Goal: Transaction & Acquisition: Purchase product/service

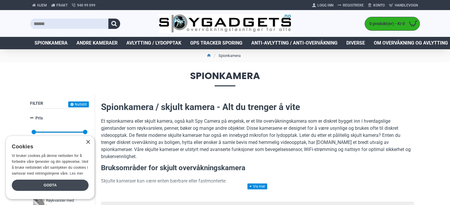
click at [78, 186] on div "Godta" at bounding box center [50, 185] width 77 height 11
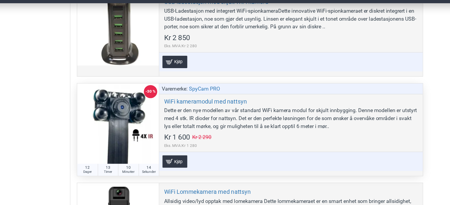
scroll to position [2570, 0]
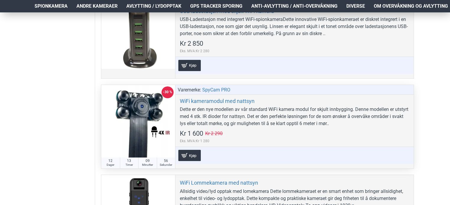
click at [153, 110] on div at bounding box center [138, 122] width 74 height 74
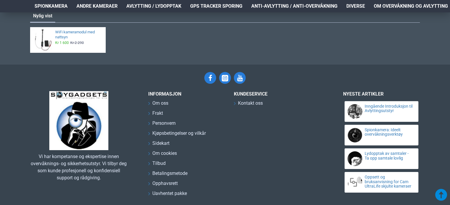
scroll to position [614, 0]
